Goal: Navigation & Orientation: Find specific page/section

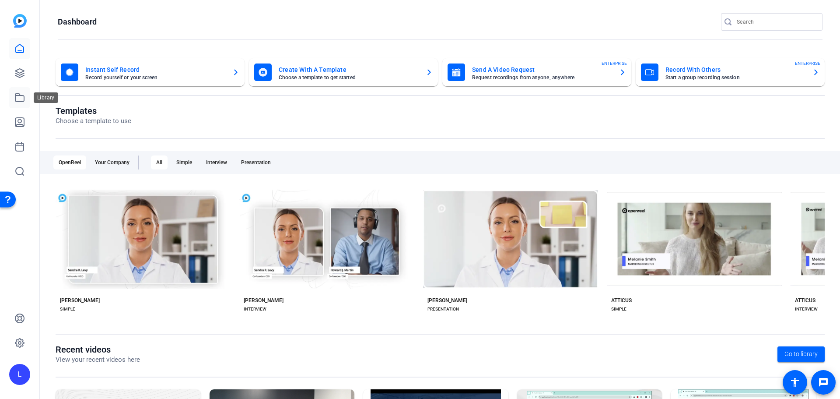
click at [16, 93] on icon at bounding box center [19, 97] width 10 height 10
